Goal: Task Accomplishment & Management: Use online tool/utility

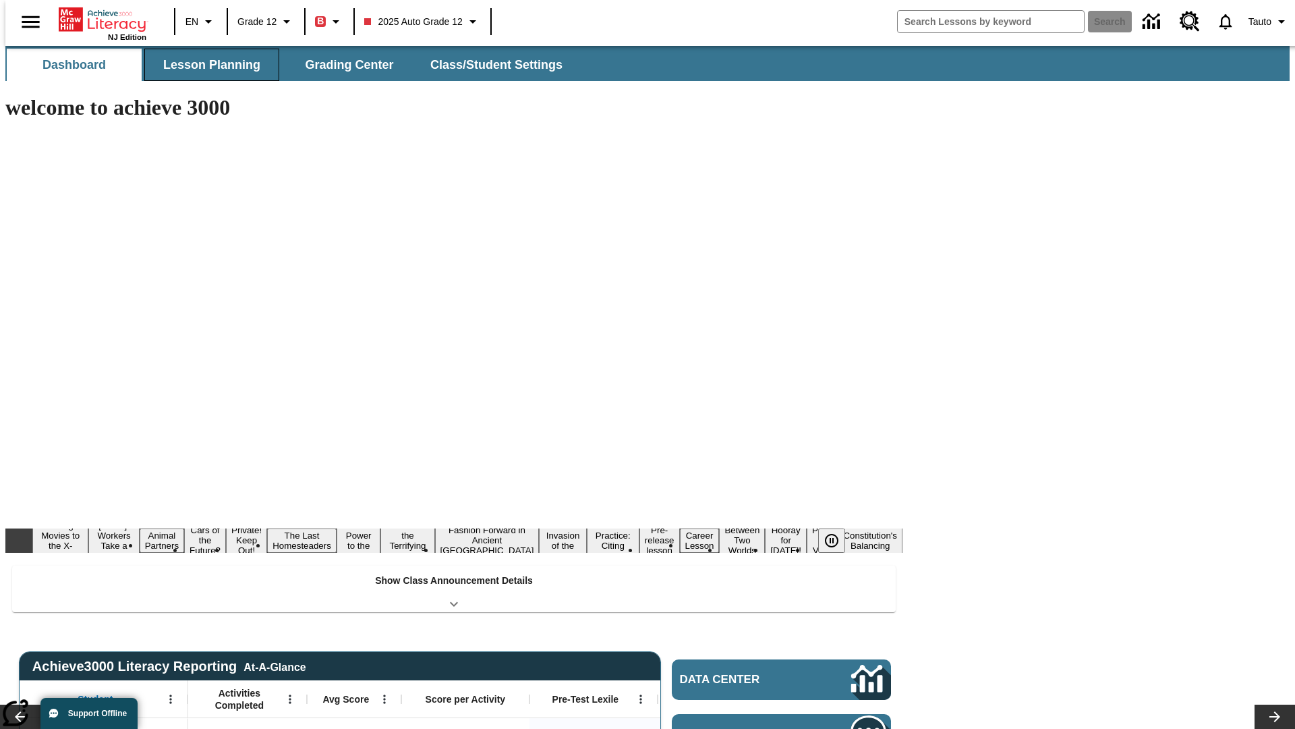
click at [206, 65] on button "Lesson Planning" at bounding box center [211, 65] width 135 height 32
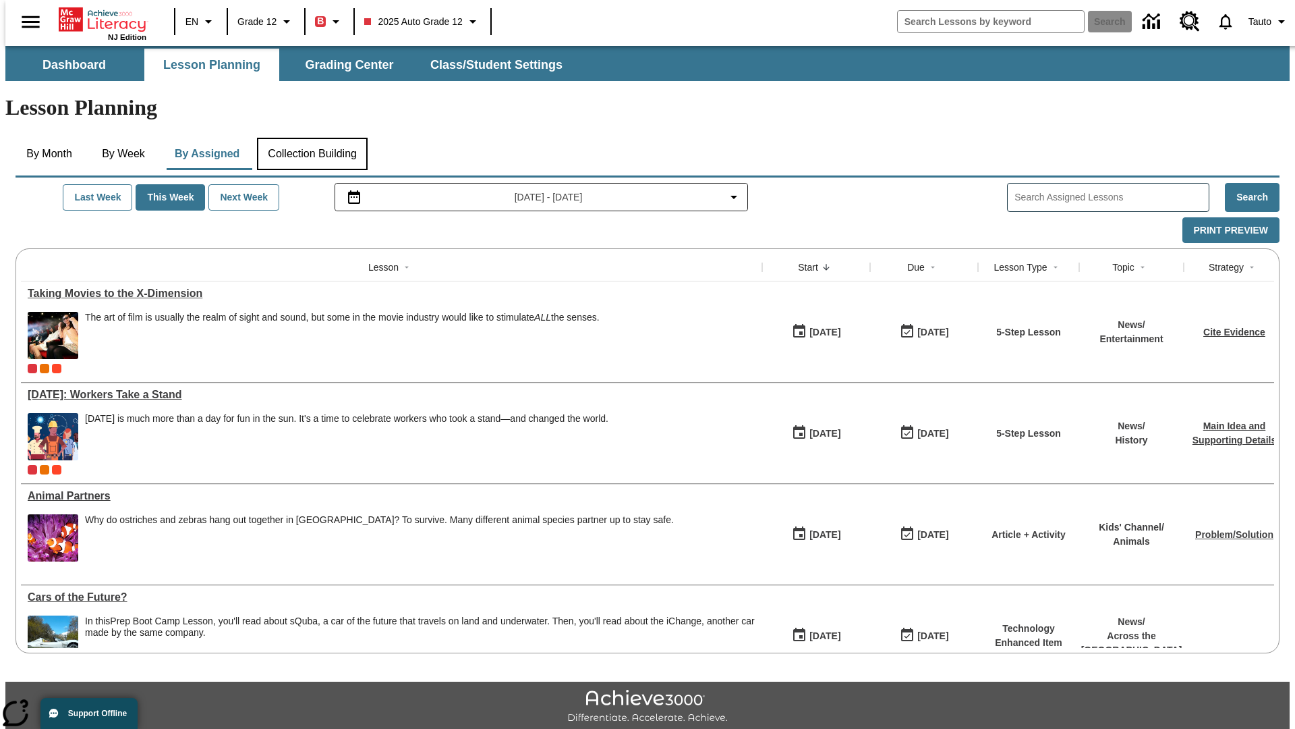
click at [312, 138] on button "Collection Building" at bounding box center [312, 154] width 111 height 32
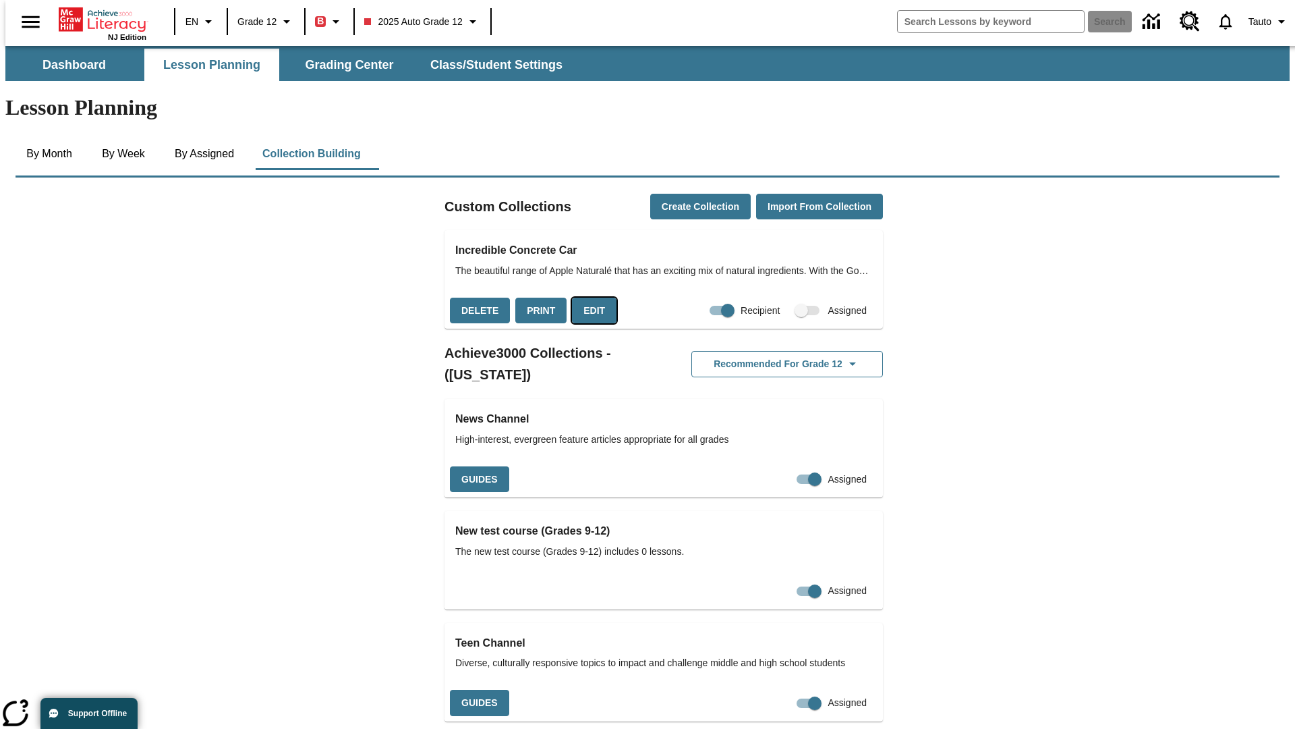
click at [590, 297] on button "Edit" at bounding box center [594, 310] width 45 height 26
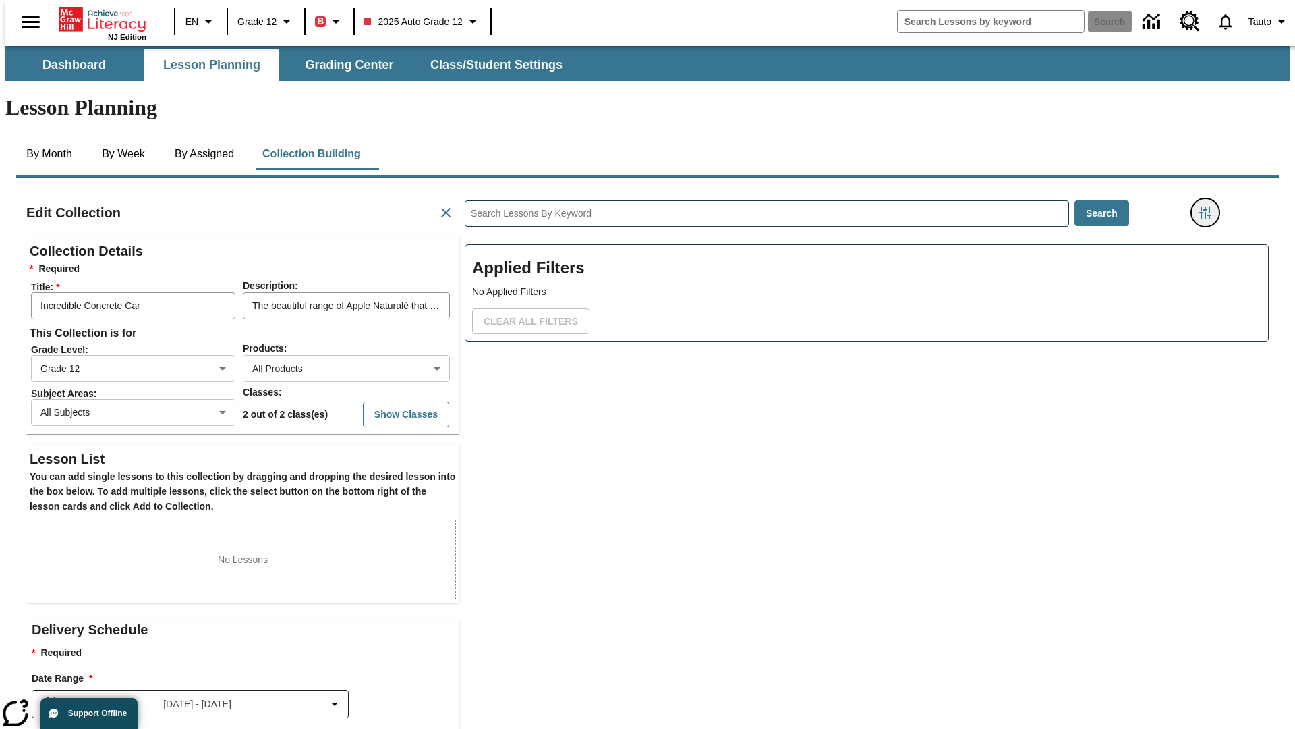
click at [1210, 206] on icon "Filters Side menu" at bounding box center [1205, 212] width 12 height 12
click at [971, 166] on body "Skip to main content NJ Edition EN Grade 12 B 2025 Auto Grade 12 Search 0 Tauto…" at bounding box center [647, 469] width 1284 height 846
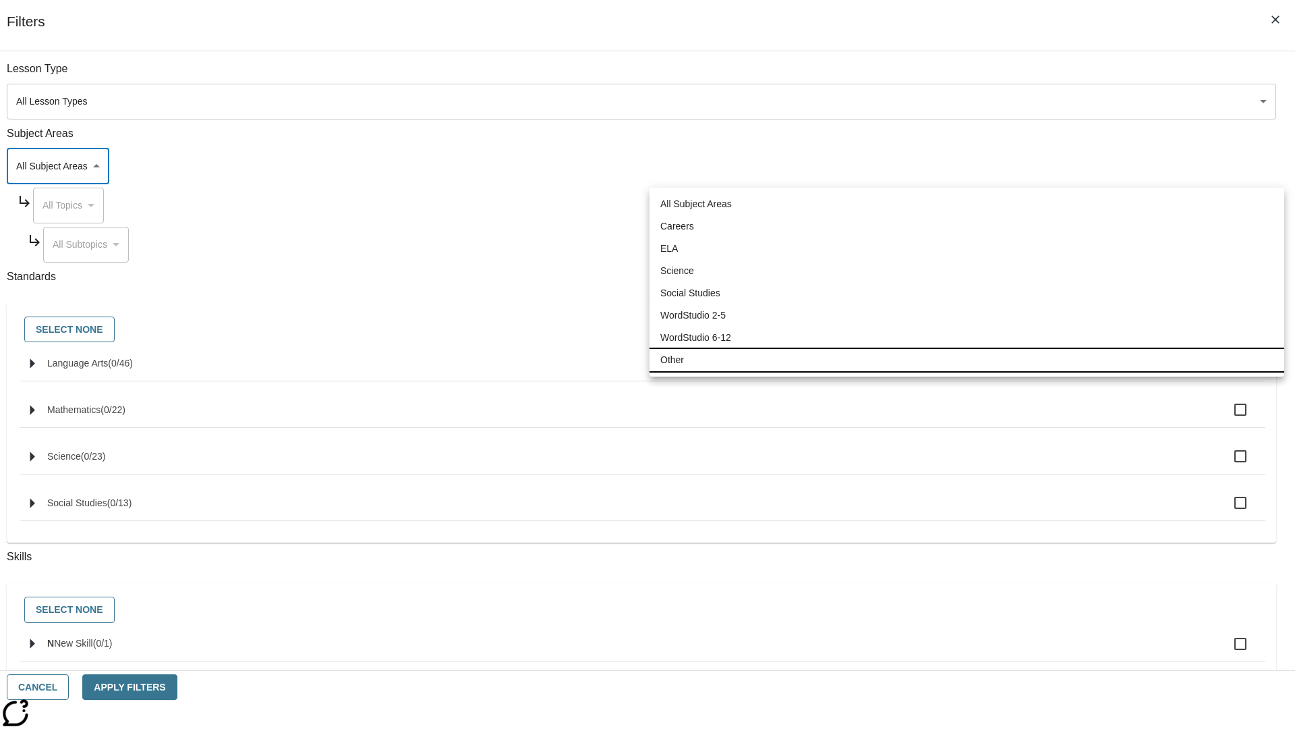
click at [967, 360] on li "Other" at bounding box center [967, 360] width 635 height 22
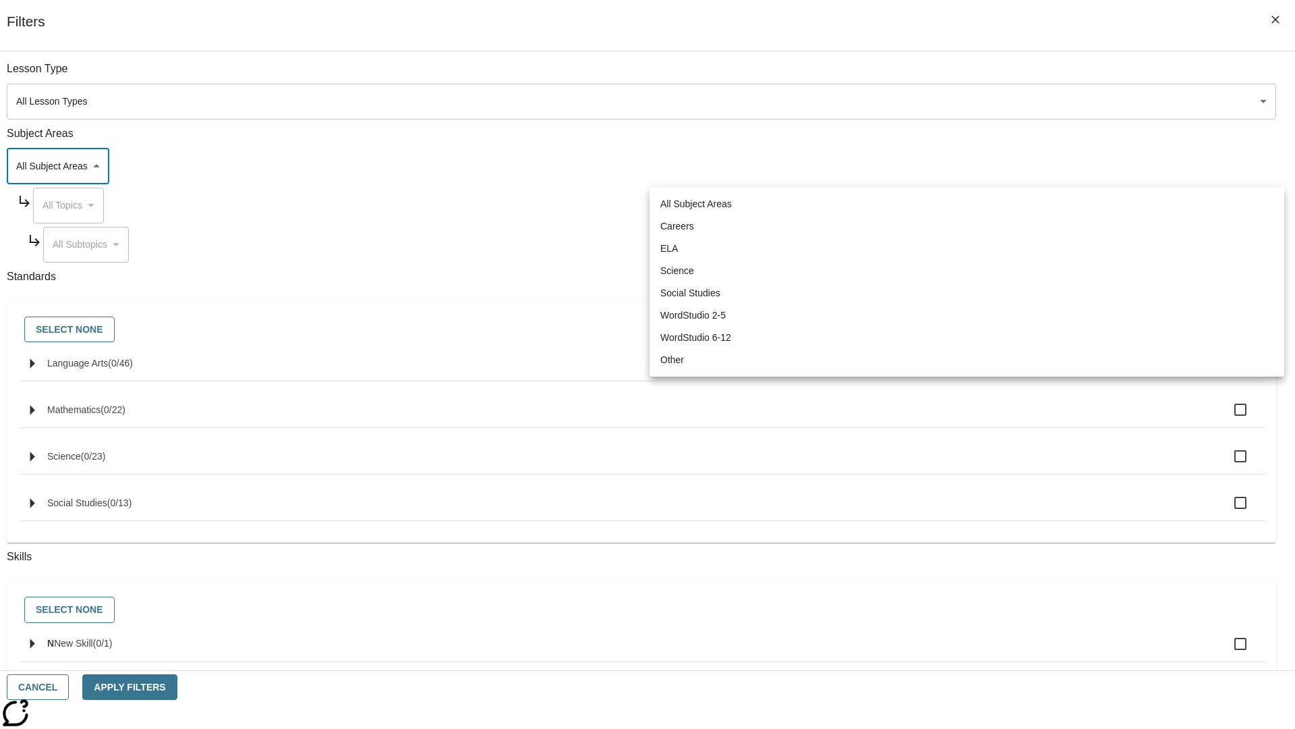
type input "0"
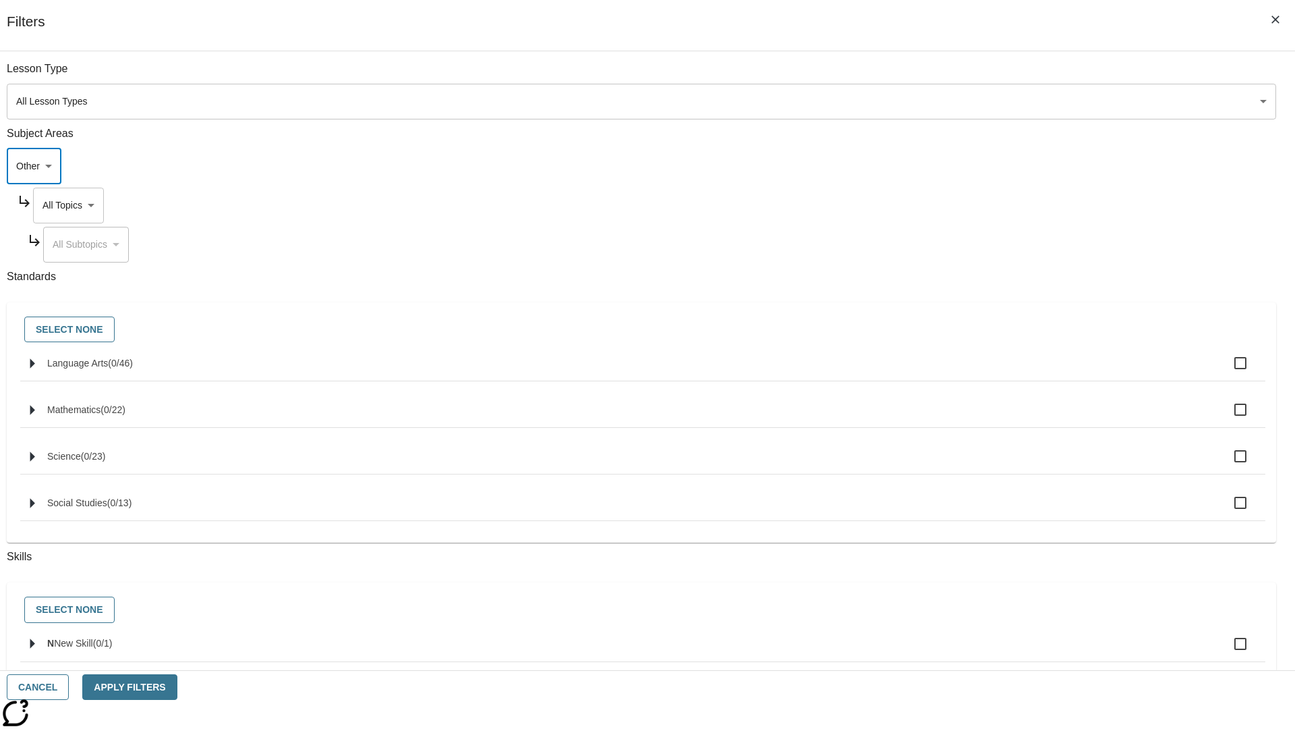
scroll to position [130, 1]
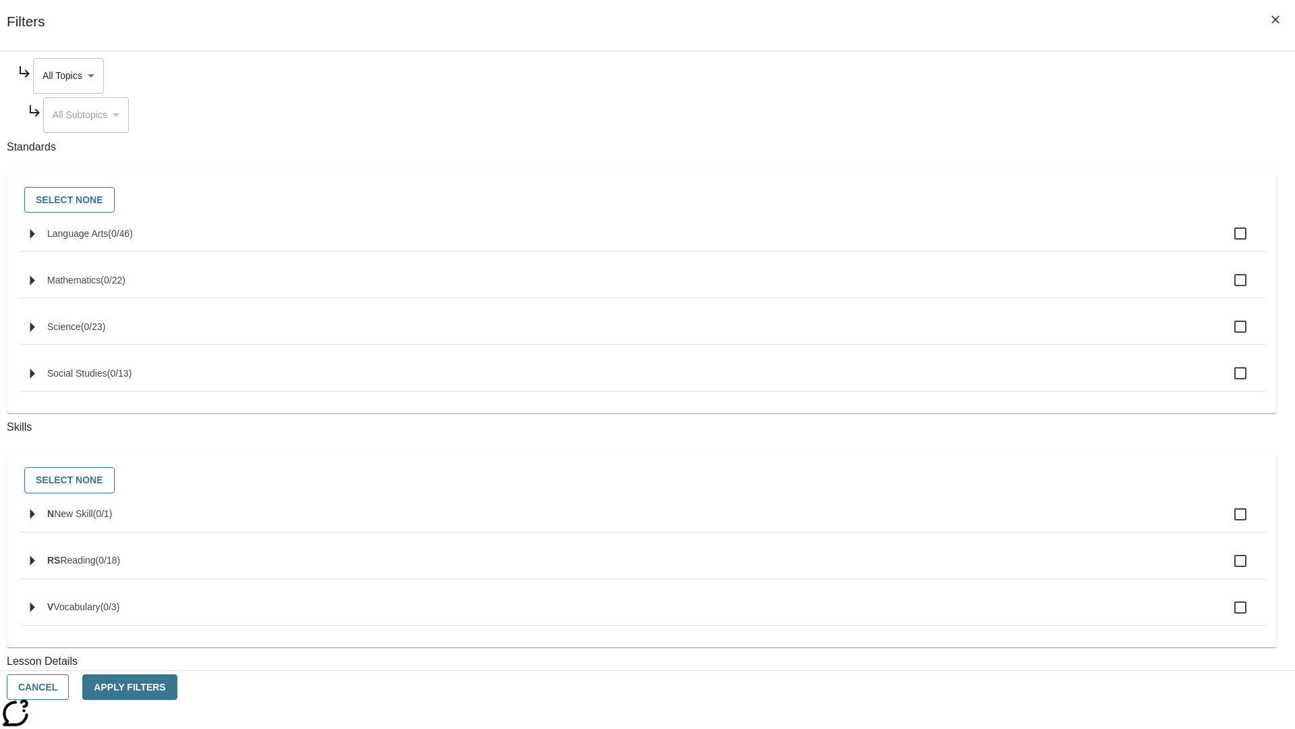
click at [984, 76] on body "Skip to main content NJ Edition EN Grade 12 B 2025 Auto Grade 12 Search 0 Tauto…" at bounding box center [647, 469] width 1284 height 846
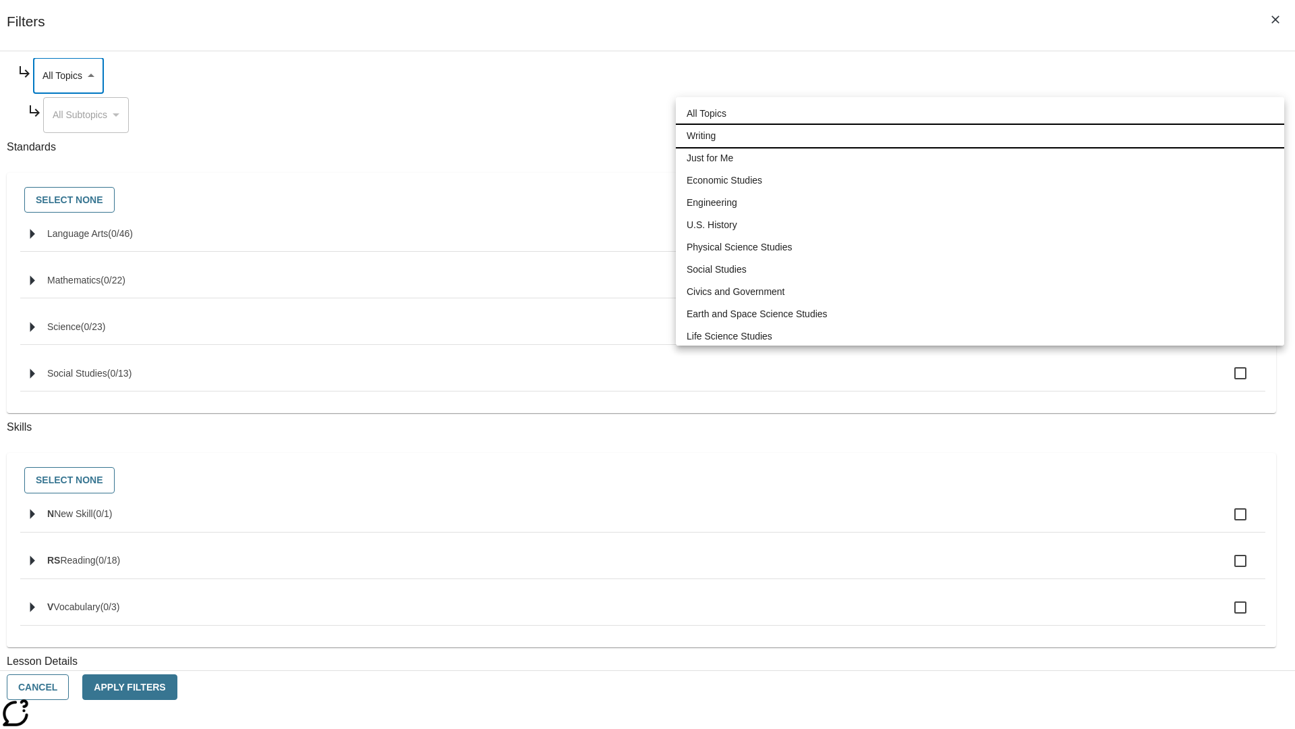
click at [980, 136] on li "Writing" at bounding box center [980, 136] width 608 height 22
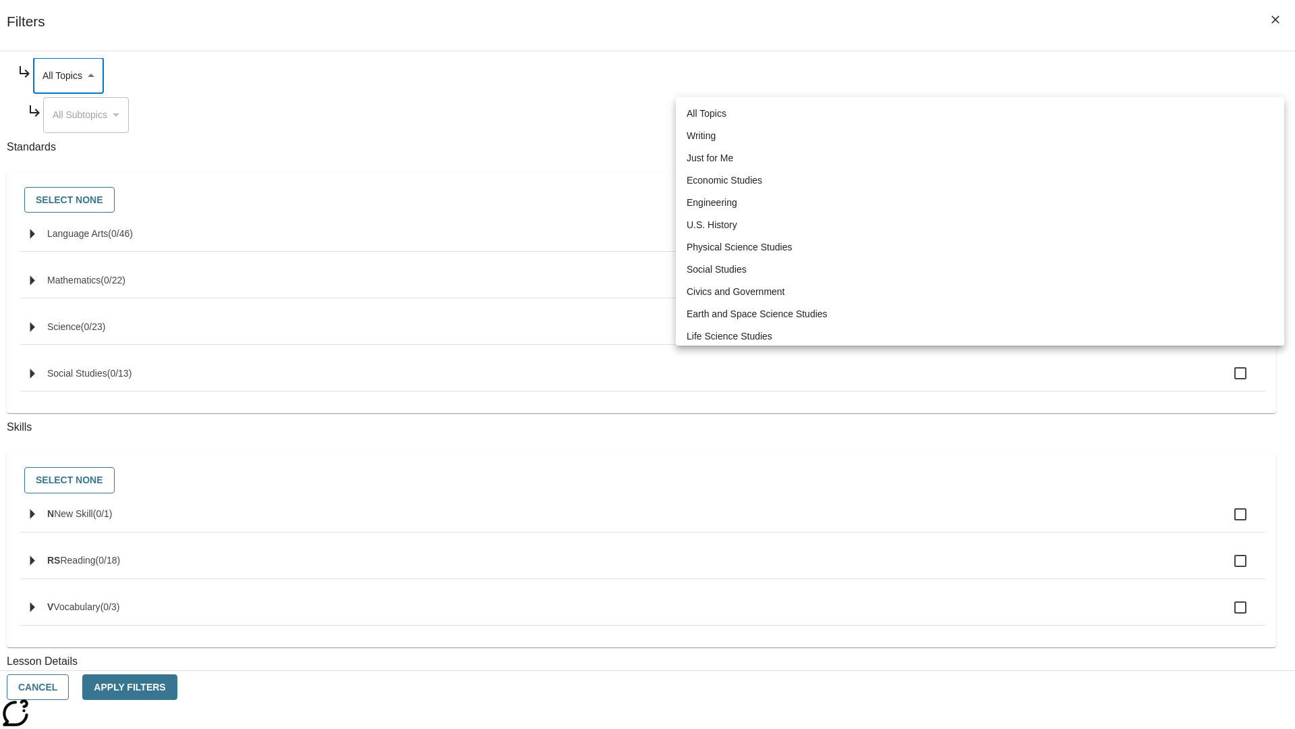
type input "6"
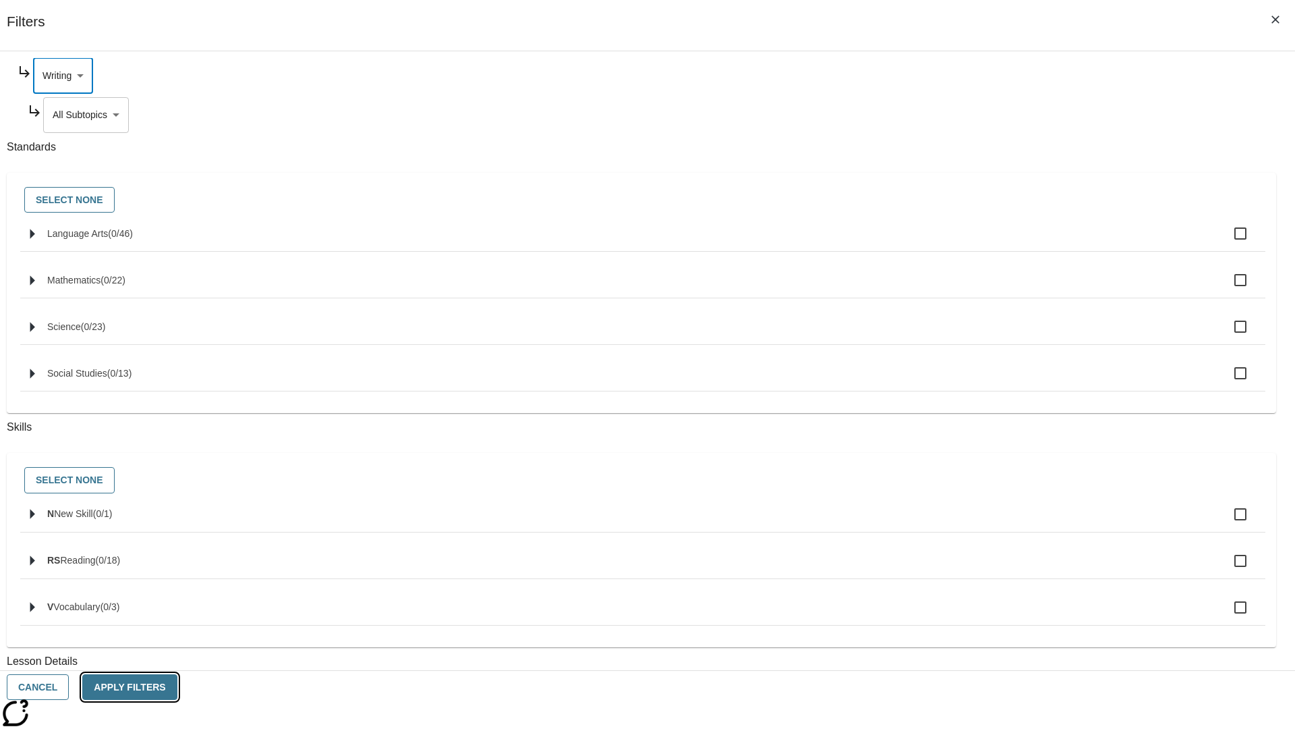
click at [177, 687] on button "Apply Filters" at bounding box center [129, 687] width 94 height 26
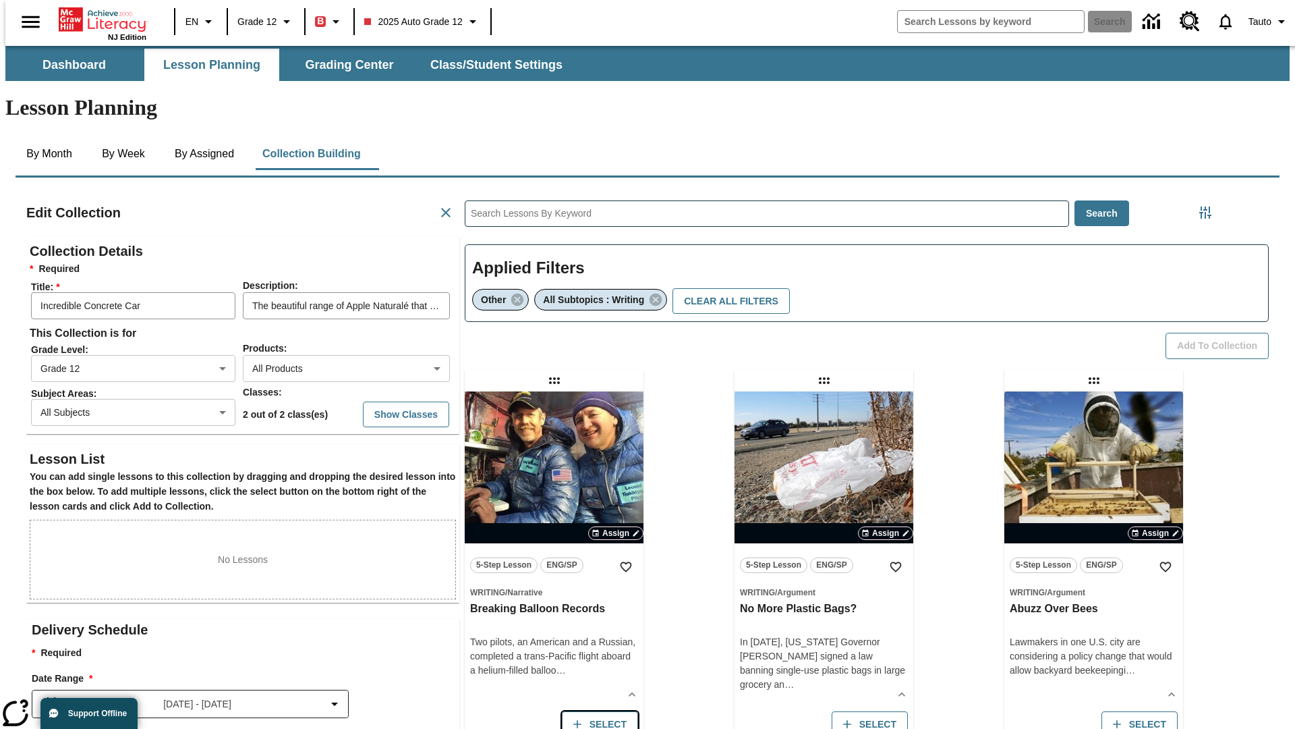
click at [596, 711] on button "Select" at bounding box center [600, 724] width 76 height 26
click at [1222, 333] on button "Add to Collection" at bounding box center [1217, 346] width 103 height 26
